Goal: Transaction & Acquisition: Purchase product/service

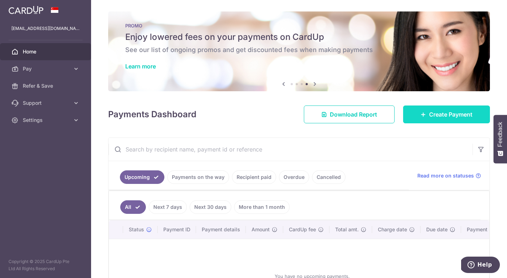
scroll to position [38, 0]
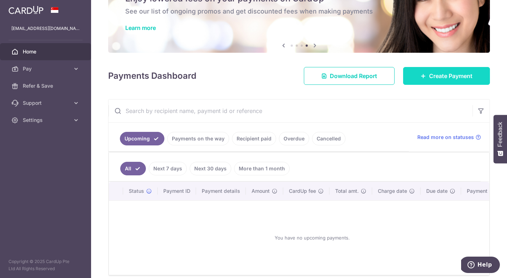
click at [447, 77] on span "Create Payment" at bounding box center [450, 76] width 43 height 9
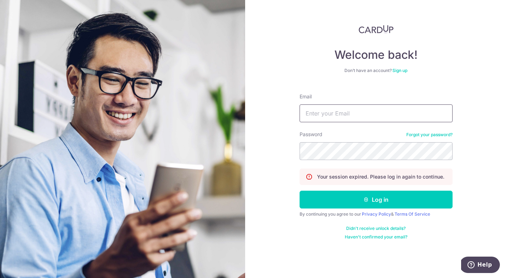
click at [381, 117] on input "Email" at bounding box center [376, 113] width 153 height 18
type input "eswyl17@gmail.com"
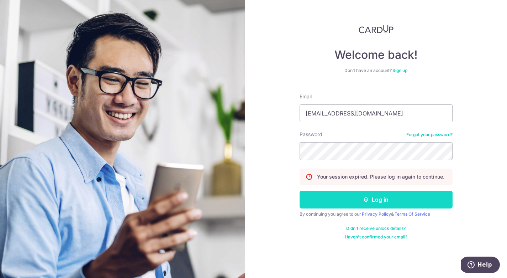
click at [355, 206] on button "Log in" at bounding box center [376, 199] width 153 height 18
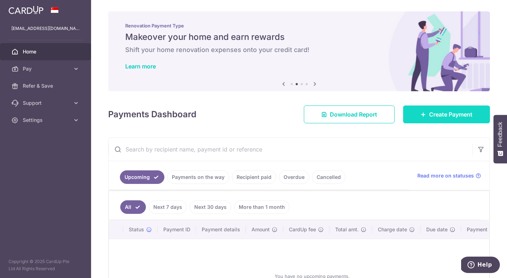
click at [425, 115] on icon at bounding box center [424, 114] width 6 height 6
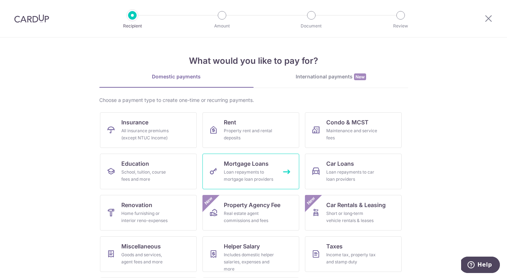
scroll to position [41, 0]
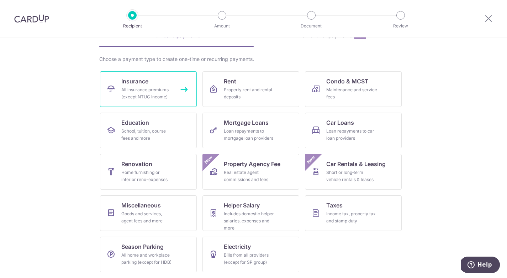
click at [159, 97] on div "All insurance premiums (except NTUC Income)" at bounding box center [146, 93] width 51 height 14
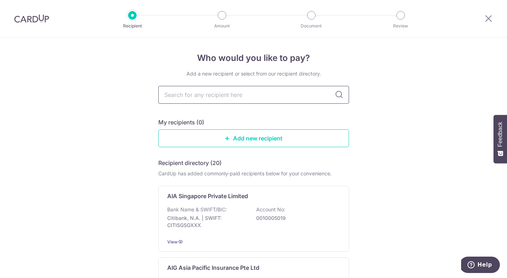
click at [185, 95] on input "text" at bounding box center [253, 95] width 191 height 18
type input "aia"
click at [368, 109] on div "Who would you like to pay? Add a new recipient or select from our recipient dir…" at bounding box center [253, 175] width 507 height 276
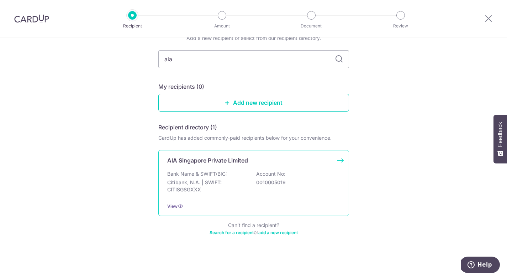
click at [274, 184] on p "0010005019" at bounding box center [296, 182] width 80 height 7
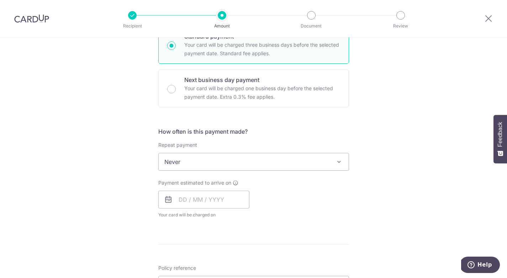
scroll to position [188, 0]
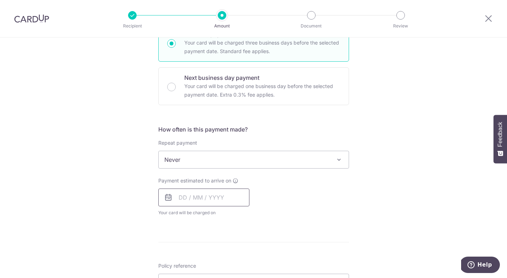
click at [194, 194] on input "text" at bounding box center [203, 197] width 91 height 18
click at [302, 188] on div "Payment estimated to arrive on Prev Next Oct Nov Dec 2025 2026 2027 2028 2029 2…" at bounding box center [253, 196] width 199 height 39
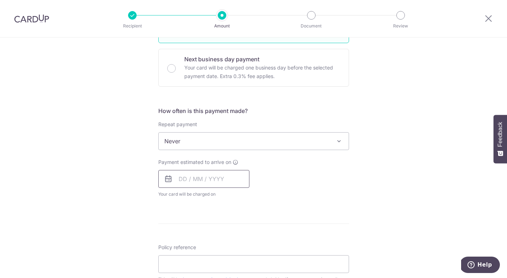
click at [196, 180] on input "text" at bounding box center [203, 179] width 91 height 18
click at [189, 254] on link "13" at bounding box center [186, 257] width 11 height 11
type input "13/10/2025"
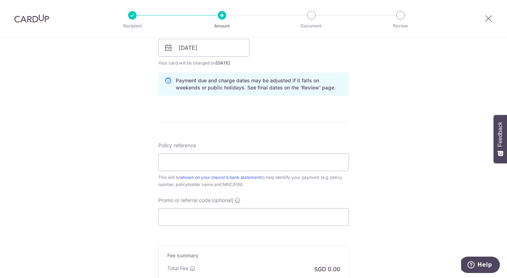
scroll to position [359, 0]
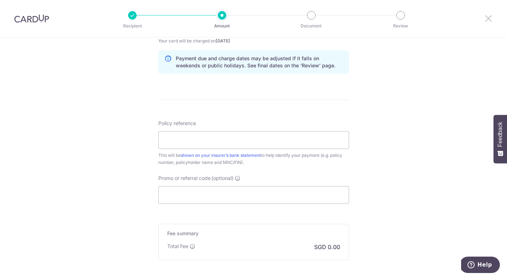
click at [489, 19] on icon at bounding box center [488, 18] width 9 height 9
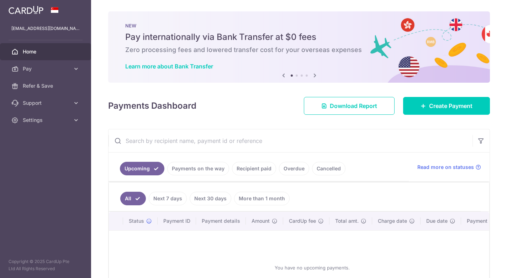
click at [247, 173] on link "Recipient paid" at bounding box center [254, 169] width 44 height 14
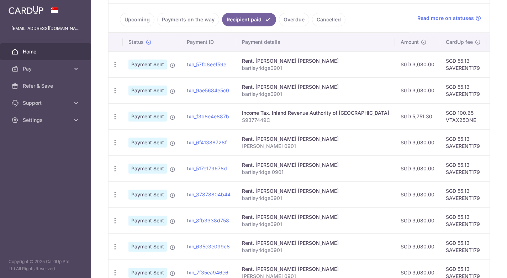
scroll to position [234, 0]
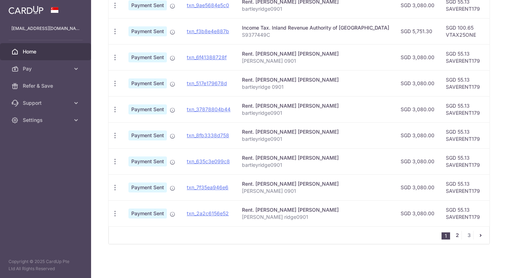
click at [459, 233] on link "2" at bounding box center [457, 235] width 9 height 9
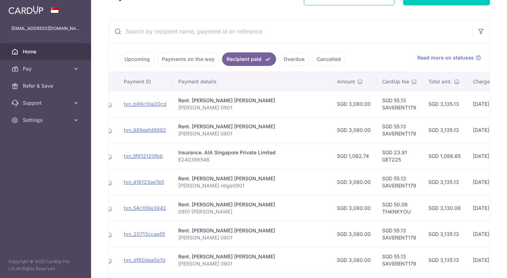
scroll to position [0, 0]
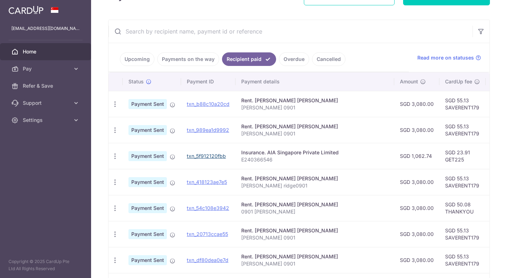
click at [213, 154] on link "txn_5f912120fbb" at bounding box center [206, 156] width 39 height 6
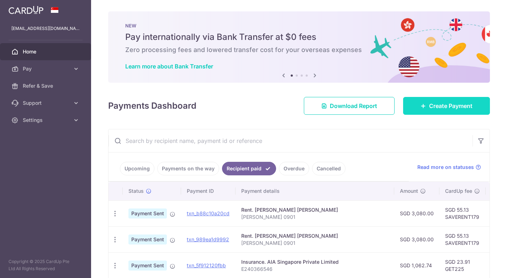
click at [440, 106] on span "Create Payment" at bounding box center [450, 105] width 43 height 9
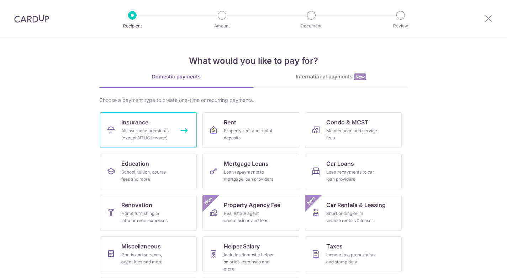
click at [155, 125] on link "Insurance All insurance premiums (except NTUC Income)" at bounding box center [148, 130] width 97 height 36
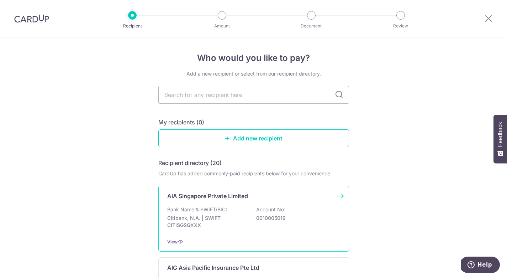
click at [234, 228] on div "Bank Name & SWIFT/BIC: Citibank, N.A. | SWIFT: CITISGSGXXX Account No: 00100050…" at bounding box center [253, 219] width 173 height 26
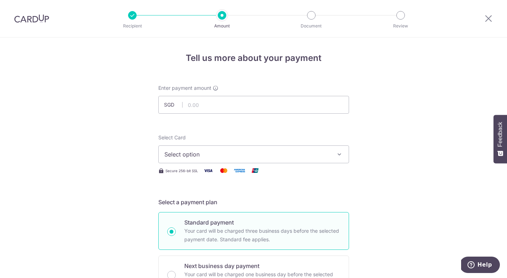
scroll to position [165, 0]
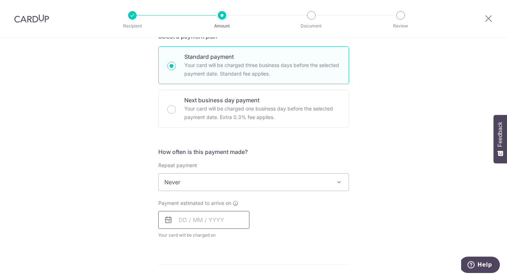
click at [221, 220] on input "text" at bounding box center [203, 220] width 91 height 18
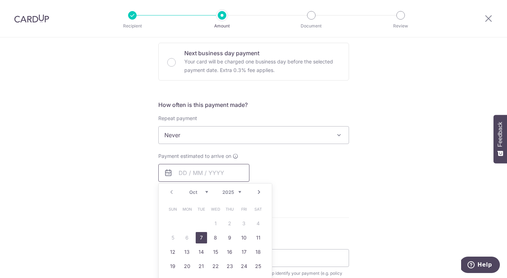
scroll to position [229, 0]
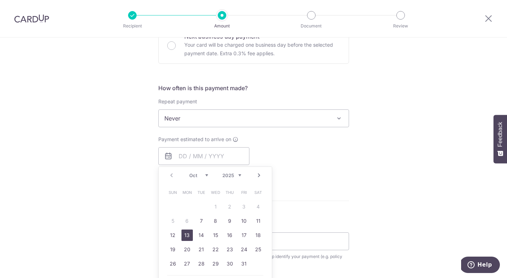
click at [189, 233] on link "13" at bounding box center [186, 234] width 11 height 11
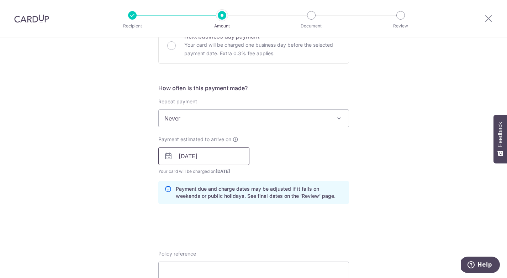
click at [198, 162] on input "13/10/2025" at bounding box center [203, 156] width 91 height 18
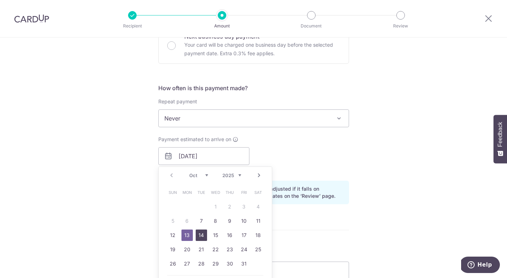
click at [205, 233] on link "14" at bounding box center [201, 234] width 11 height 11
type input "[DATE]"
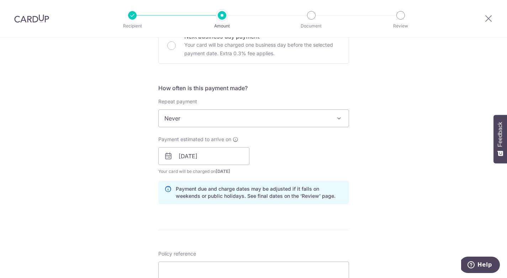
click at [274, 155] on div "Payment estimated to arrive on 14/10/2025 Prev Next Oct Nov Dec 2025 2026 2027 …" at bounding box center [253, 155] width 199 height 39
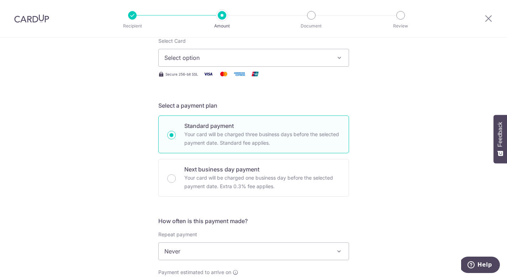
scroll to position [99, 0]
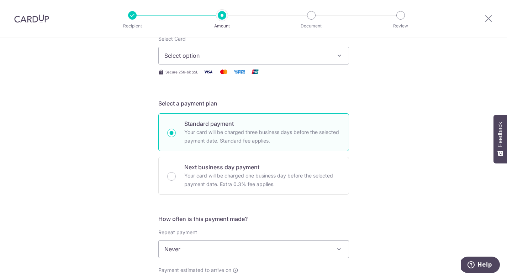
click at [246, 54] on span "Select option" at bounding box center [247, 55] width 166 height 9
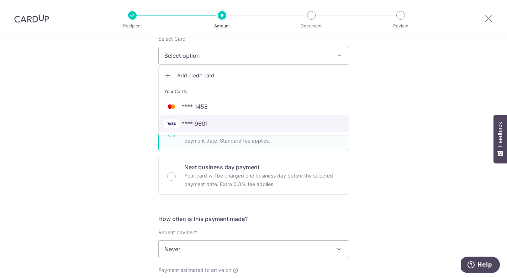
click at [235, 125] on span "**** 9601" at bounding box center [253, 123] width 179 height 9
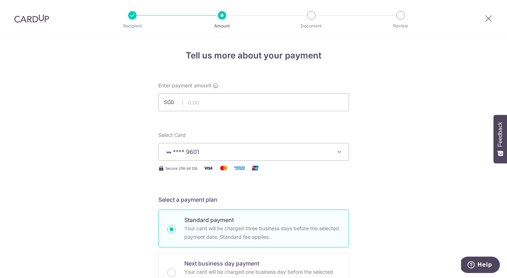
scroll to position [0, 0]
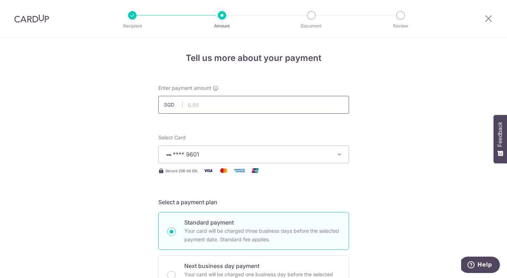
click at [297, 99] on input "text" at bounding box center [253, 105] width 191 height 18
type input "2,025.87"
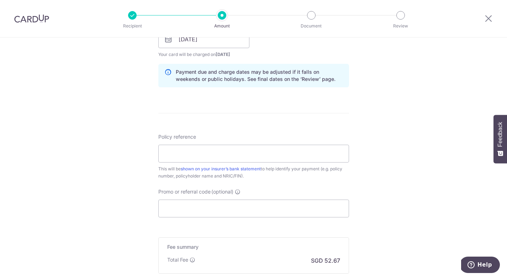
scroll to position [358, 0]
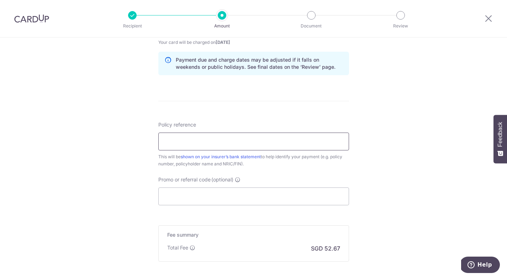
click at [224, 142] on input "Policy reference" at bounding box center [253, 141] width 191 height 18
type input "s"
drag, startPoint x: 198, startPoint y: 142, endPoint x: 249, endPoint y: 142, distance: 50.9
click at [249, 142] on input "S9377449C,E240366546" at bounding box center [253, 141] width 191 height 18
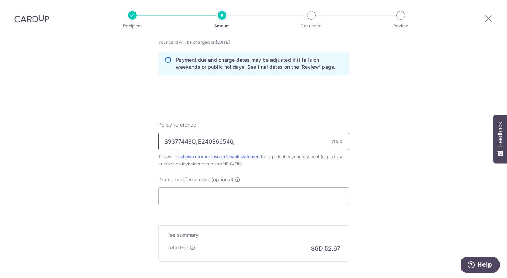
paste input "E240366546"
click at [237, 142] on input "S9377449C,E240366546,E240366546" at bounding box center [253, 141] width 191 height 18
drag, startPoint x: 240, startPoint y: 142, endPoint x: 272, endPoint y: 142, distance: 32.0
click at [272, 142] on input "S9377449C,E240366546,H240366546" at bounding box center [253, 141] width 191 height 18
drag, startPoint x: 202, startPoint y: 142, endPoint x: 233, endPoint y: 142, distance: 31.0
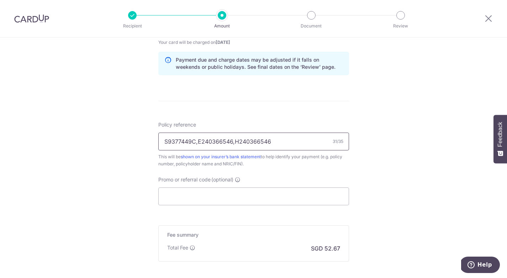
click at [233, 142] on input "S9377449C,E240366546,H240366546" at bounding box center [253, 141] width 191 height 18
click at [279, 140] on input "S9377449C,E240366546,H240366546" at bounding box center [253, 141] width 191 height 18
drag, startPoint x: 199, startPoint y: 142, endPoint x: 157, endPoint y: 141, distance: 42.0
click at [157, 141] on div "Tell us more about your payment Enter payment amount SGD 2,025.87 2025.87 Selec…" at bounding box center [253, 15] width 507 height 673
click at [264, 142] on input "E240366546,H240366546" at bounding box center [253, 141] width 191 height 18
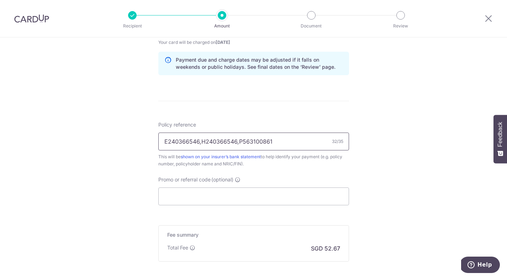
drag, startPoint x: 239, startPoint y: 143, endPoint x: 266, endPoint y: 142, distance: 27.1
click at [266, 142] on input "E240366546,H240366546,P563100861" at bounding box center [253, 141] width 191 height 18
click at [286, 140] on input "E240366546,H240366546,P563100861" at bounding box center [253, 141] width 191 height 18
type input "E240366546,H240366546,P563100861"
click at [260, 198] on input "Promo or referral code (optional)" at bounding box center [253, 196] width 191 height 18
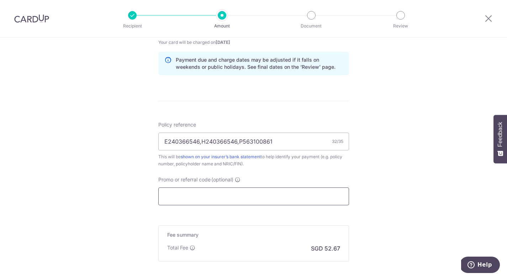
paste input "OFF225"
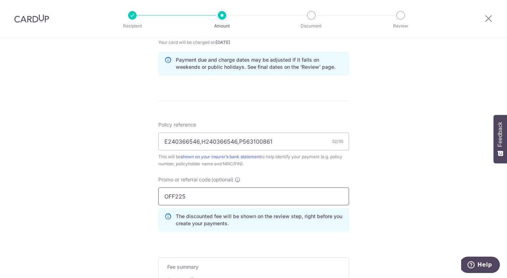
type input "OFF225"
click at [390, 210] on div "Tell us more about your payment Enter payment amount SGD 2,025.87 2025.87 Selec…" at bounding box center [253, 31] width 507 height 705
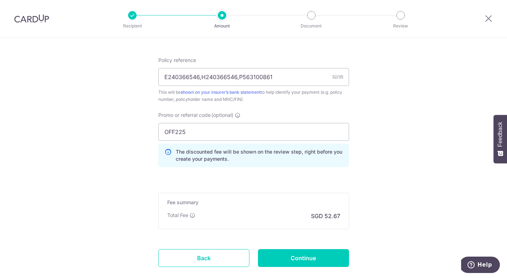
scroll to position [462, 0]
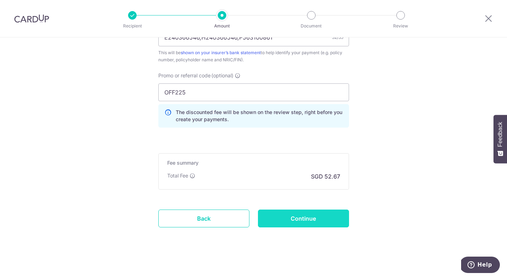
click at [319, 214] on input "Continue" at bounding box center [303, 218] width 91 height 18
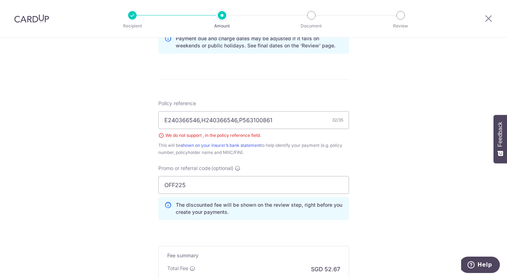
scroll to position [363, 0]
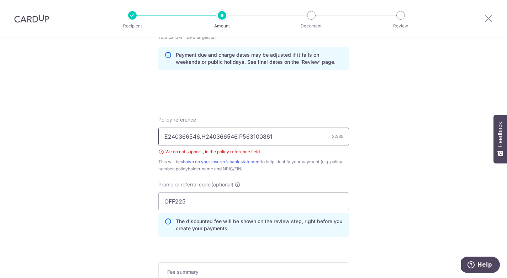
click at [252, 145] on input "E240366546,H240366546,P563100861" at bounding box center [253, 136] width 191 height 18
click at [238, 137] on input "E240366546,H240366546,P563100861" at bounding box center [253, 136] width 191 height 18
click at [202, 137] on input "E240366546,H240366546 P563100861" at bounding box center [253, 136] width 191 height 18
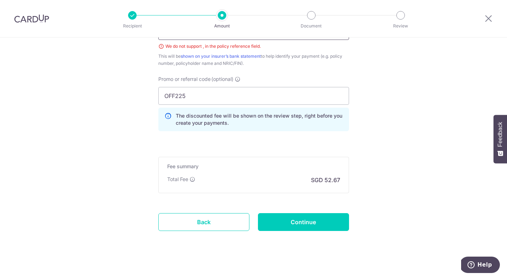
scroll to position [475, 0]
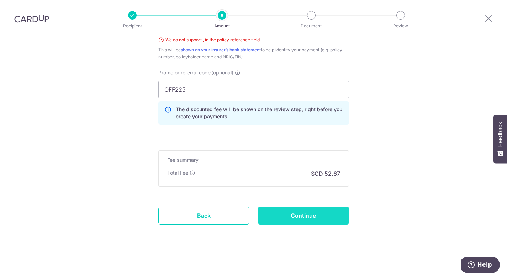
type input "E240366546 H240366546 P563100861"
click at [294, 214] on input "Continue" at bounding box center [303, 215] width 91 height 18
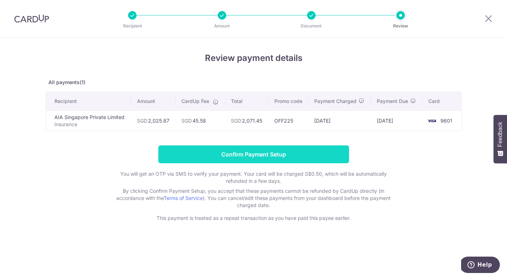
click at [248, 154] on input "Confirm Payment Setup" at bounding box center [253, 154] width 191 height 18
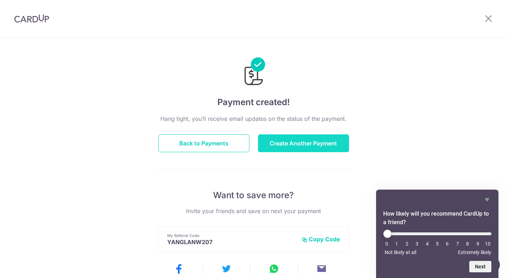
click at [309, 146] on button "Create Another Payment" at bounding box center [303, 143] width 91 height 18
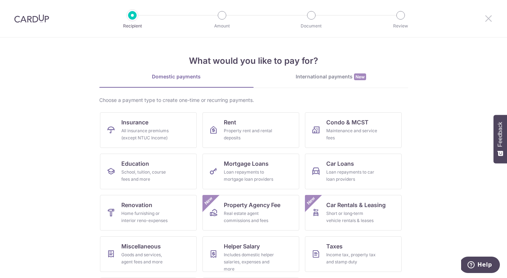
click at [490, 19] on icon at bounding box center [488, 18] width 9 height 9
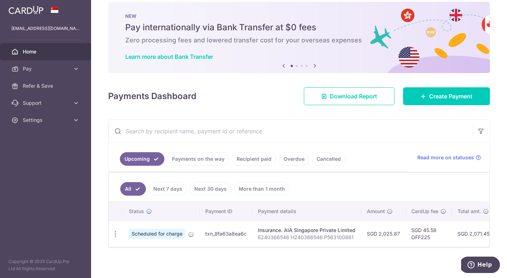
scroll to position [13, 0]
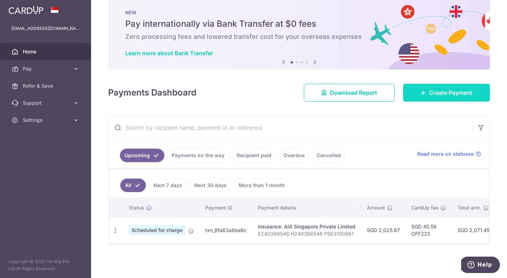
click at [425, 90] on icon at bounding box center [424, 93] width 6 height 6
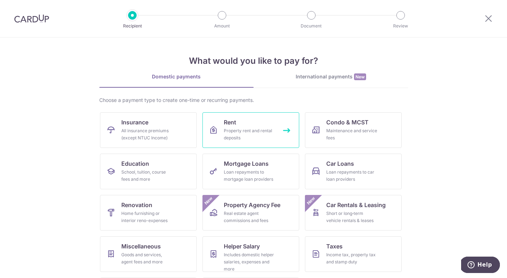
click at [253, 135] on div "Property rent and rental deposits" at bounding box center [249, 134] width 51 height 14
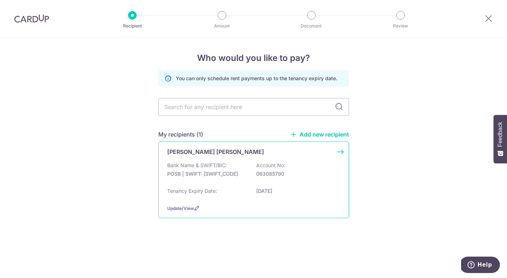
click at [241, 175] on p "POSB | SWIFT: DBSSSGSGXXX" at bounding box center [207, 173] width 80 height 7
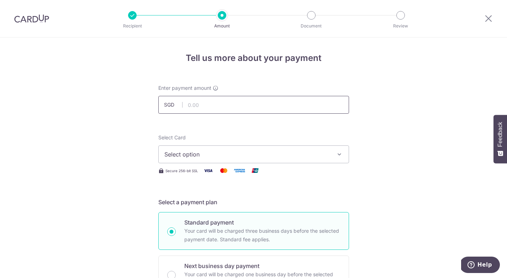
click at [213, 103] on input "text" at bounding box center [253, 105] width 191 height 18
type input "3,080.00"
click at [305, 151] on span "Select option" at bounding box center [247, 154] width 166 height 9
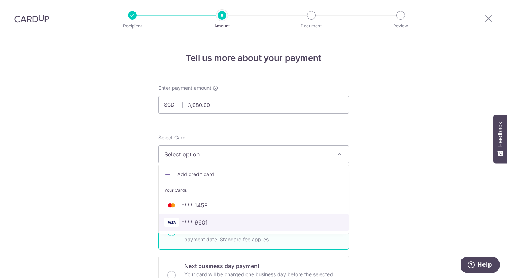
click at [274, 219] on span "**** 9601" at bounding box center [253, 222] width 179 height 9
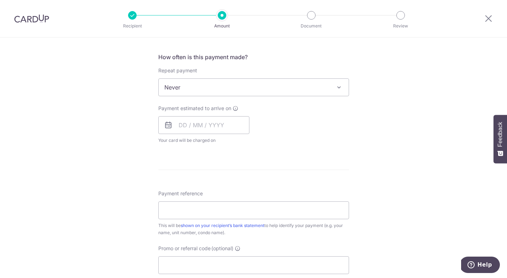
scroll to position [269, 0]
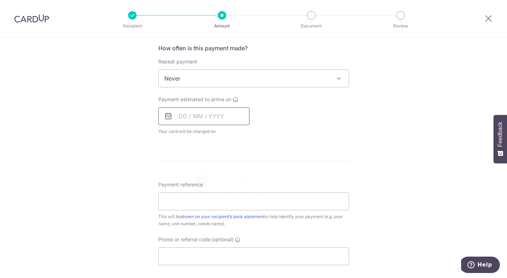
click at [217, 114] on input "text" at bounding box center [203, 116] width 91 height 18
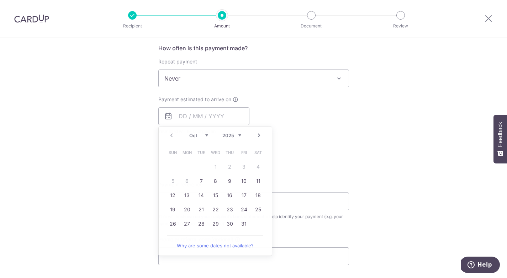
click at [328, 157] on form "Enter payment amount SGD 3,080.00 3080.00 Select Card **** 9601 Add credit card…" at bounding box center [253, 96] width 191 height 563
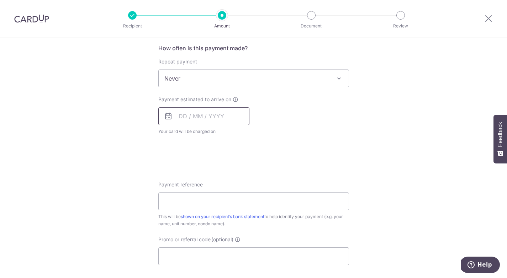
click at [215, 120] on input "text" at bounding box center [203, 116] width 91 height 18
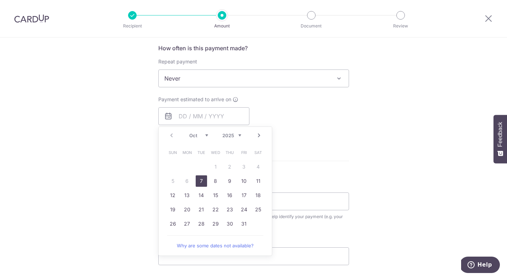
click at [259, 137] on link "Next" at bounding box center [259, 135] width 9 height 9
click at [218, 179] on link "5" at bounding box center [215, 180] width 11 height 11
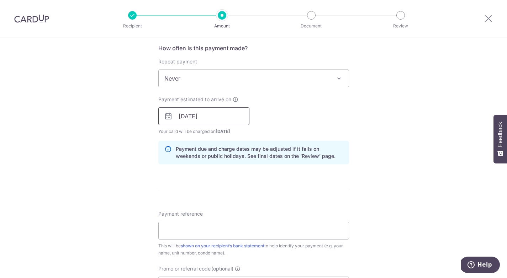
click at [220, 121] on input "[DATE]" at bounding box center [203, 116] width 91 height 18
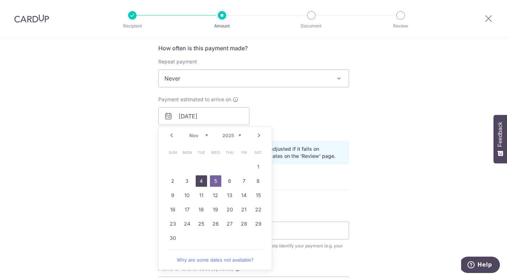
click at [204, 178] on link "4" at bounding box center [201, 180] width 11 height 11
type input "04/11/2025"
click at [295, 114] on div "Payment estimated to arrive on 04/11/2025 Prev Next Oct Nov Dec 2025 2026 2027 …" at bounding box center [253, 115] width 199 height 39
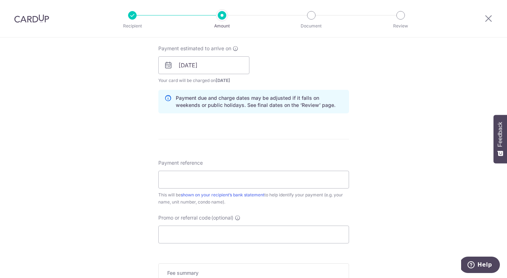
scroll to position [320, 0]
click at [247, 179] on input "Payment reference" at bounding box center [253, 179] width 191 height 18
type input "bartley ridge 0901"
click at [330, 143] on form "Enter payment amount SGD 3,080.00 3080.00 Select Card **** 9601 Add credit card…" at bounding box center [253, 60] width 191 height 593
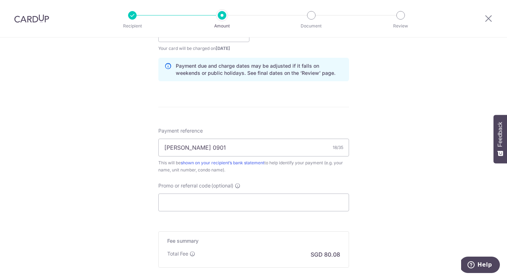
scroll to position [355, 0]
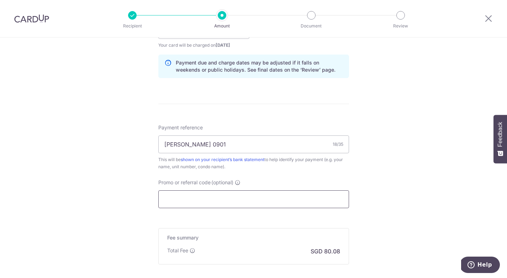
click at [187, 202] on input "Promo or referral code (optional)" at bounding box center [253, 199] width 191 height 18
paste input "SAVERENT179"
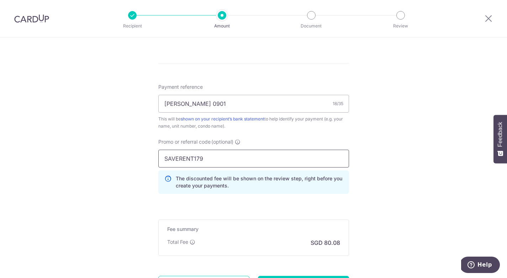
scroll to position [465, 0]
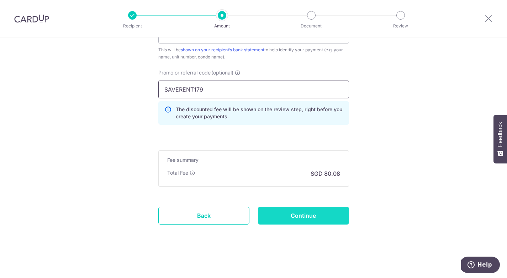
type input "SAVERENT179"
click at [306, 219] on input "Continue" at bounding box center [303, 215] width 91 height 18
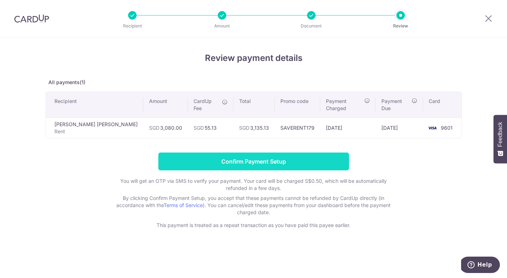
click at [294, 152] on input "Confirm Payment Setup" at bounding box center [253, 161] width 191 height 18
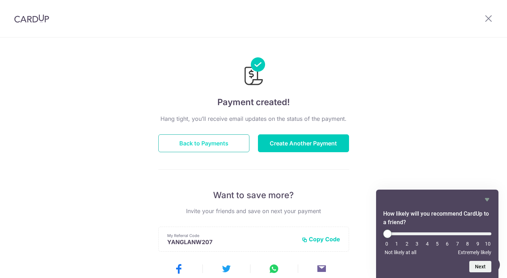
click at [203, 148] on button "Back to Payments" at bounding box center [203, 143] width 91 height 18
